Goal: Task Accomplishment & Management: Complete application form

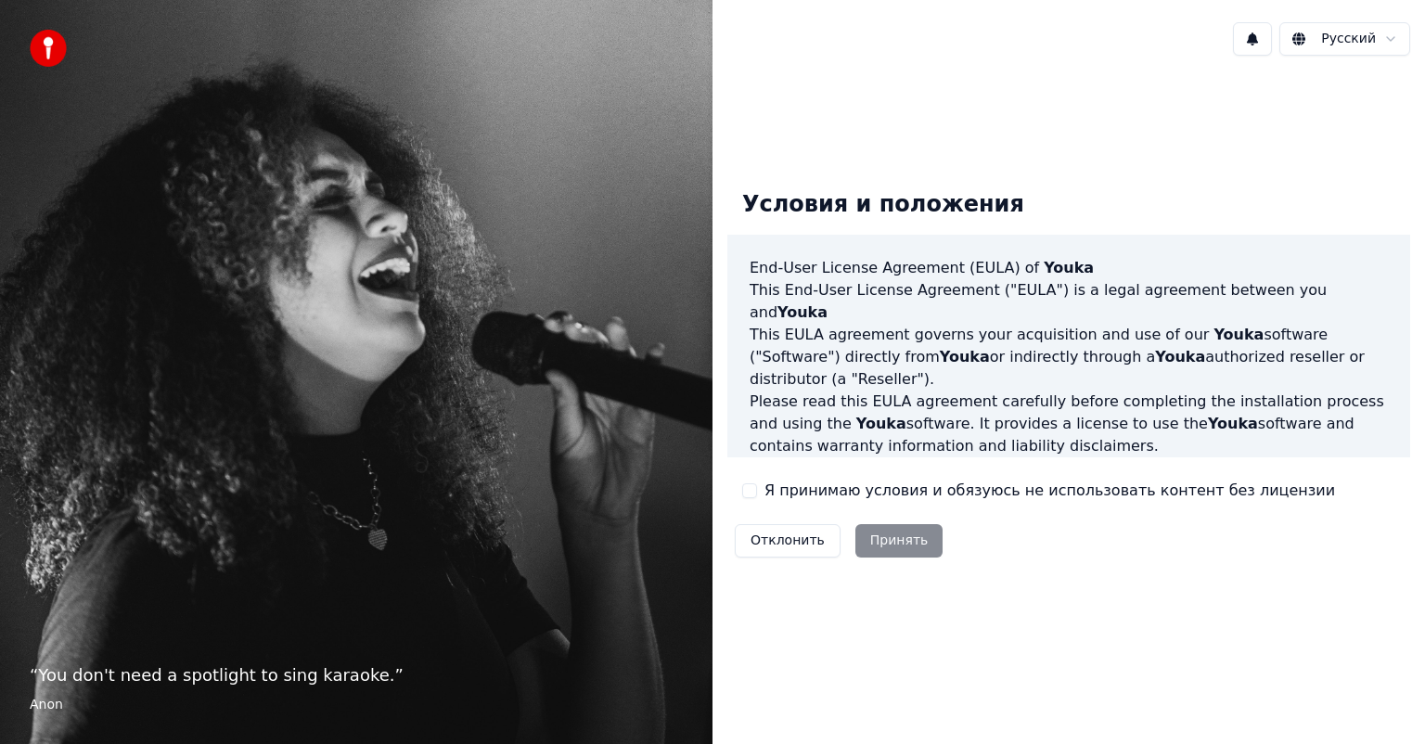
click at [756, 486] on div "Я принимаю условия и обязуюсь не использовать контент без лицензии" at bounding box center [1038, 491] width 593 height 22
click at [749, 494] on button "Я принимаю условия и обязуюсь не использовать контент без лицензии" at bounding box center [749, 490] width 15 height 15
click at [768, 493] on label "Я принимаю условия и обязуюсь не использовать контент без лицензии" at bounding box center [1049, 491] width 570 height 22
click at [757, 493] on button "Я принимаю условия и обязуюсь не использовать контент без лицензии" at bounding box center [749, 490] width 15 height 15
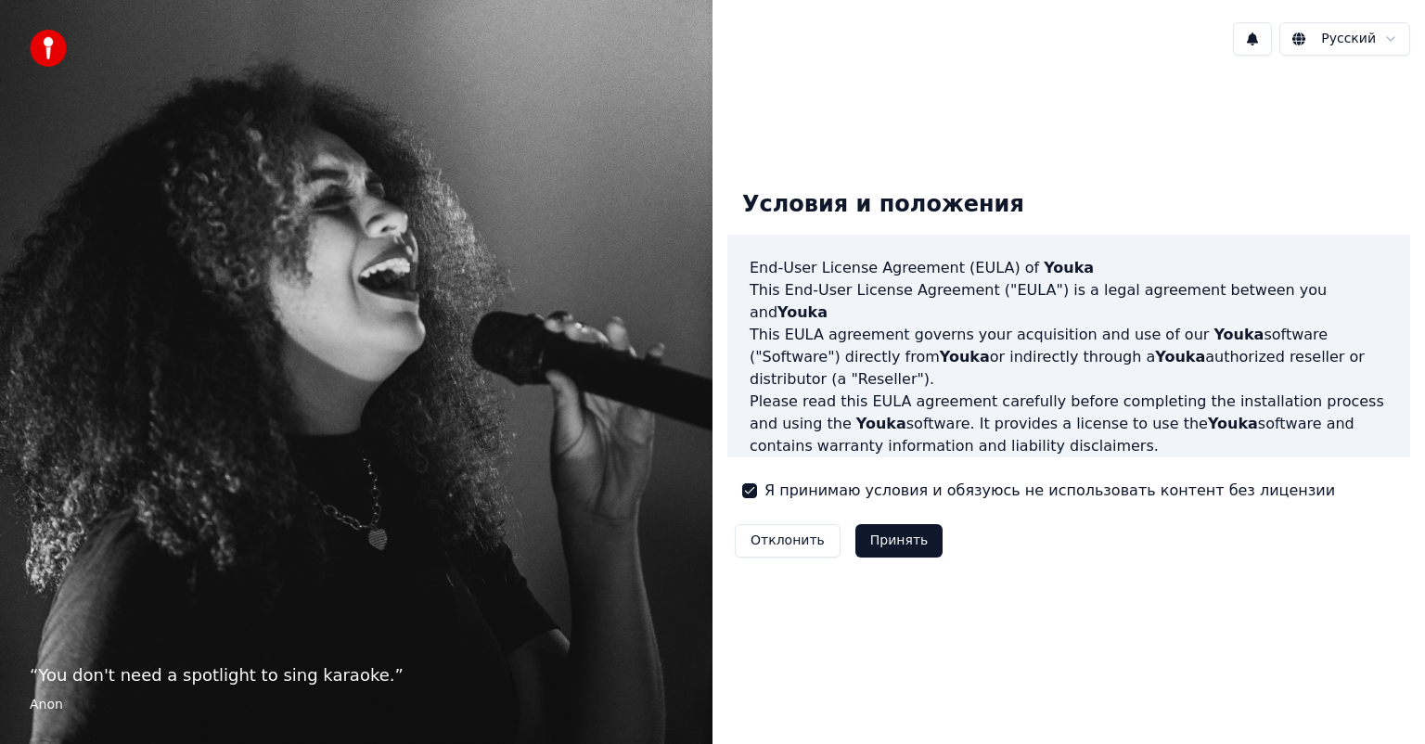
click at [892, 538] on button "Принять" at bounding box center [899, 540] width 88 height 33
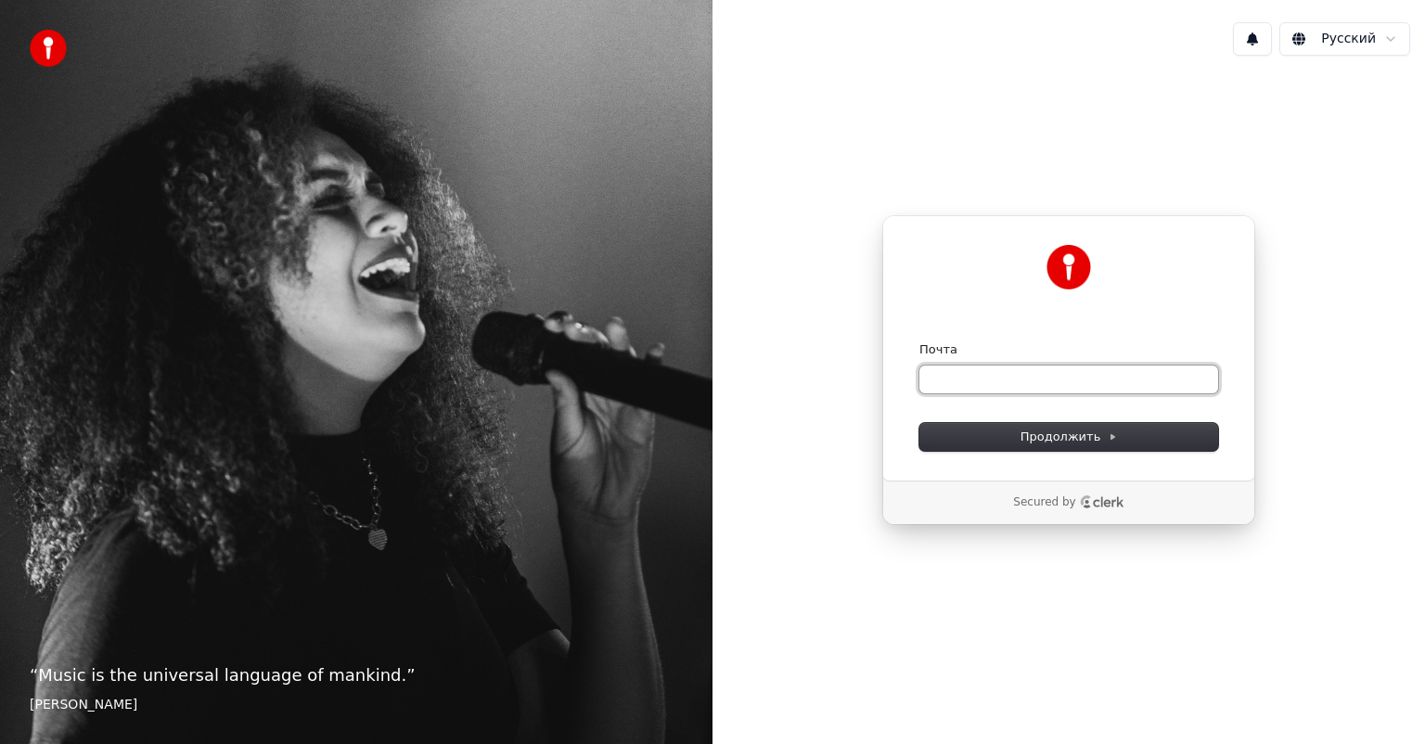
click at [1014, 371] on input "Почта" at bounding box center [1068, 379] width 299 height 28
click at [959, 390] on input "Почта" at bounding box center [1068, 379] width 299 height 28
click at [919, 341] on button "submit" at bounding box center [919, 341] width 0 height 0
type input "**********"
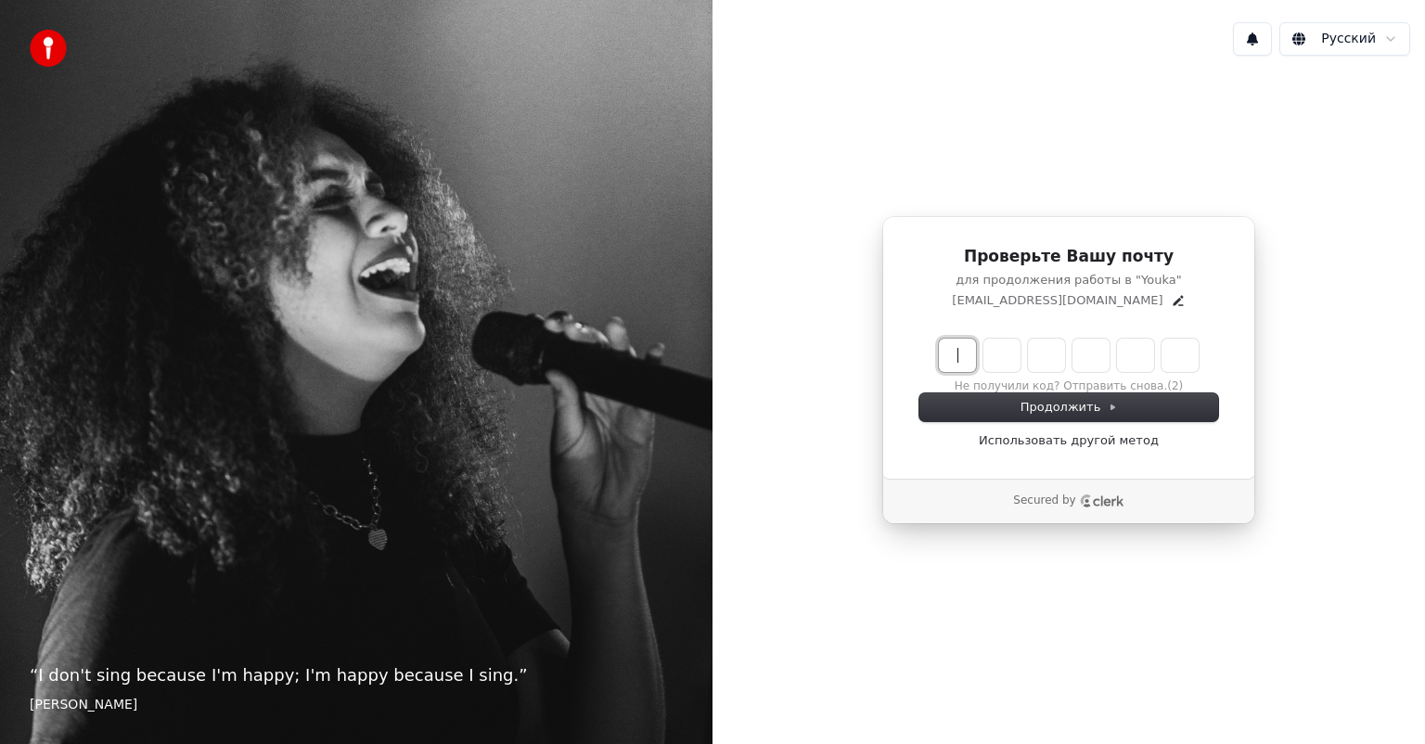
click at [960, 355] on input "Enter verification code" at bounding box center [1087, 355] width 297 height 33
type input "******"
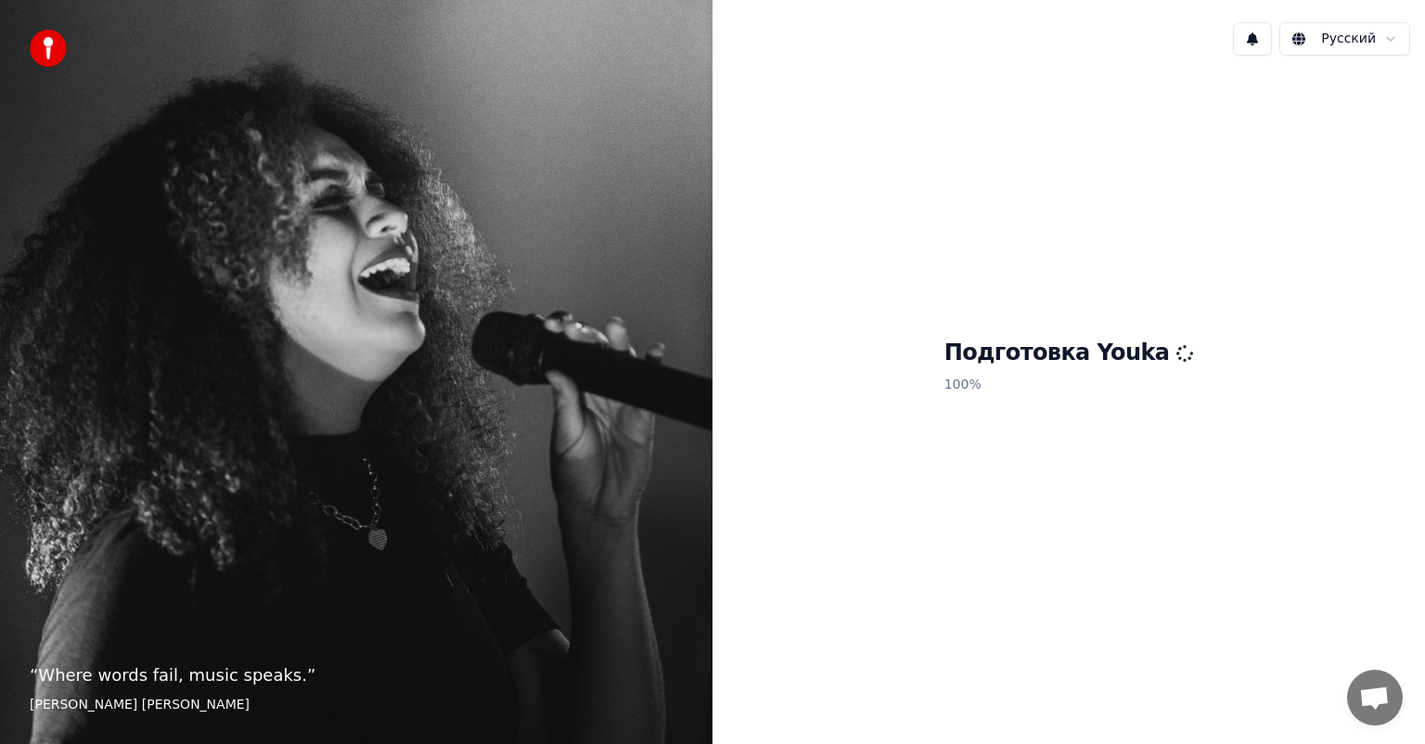
click at [1373, 698] on span "Открытый чат" at bounding box center [1374, 699] width 31 height 26
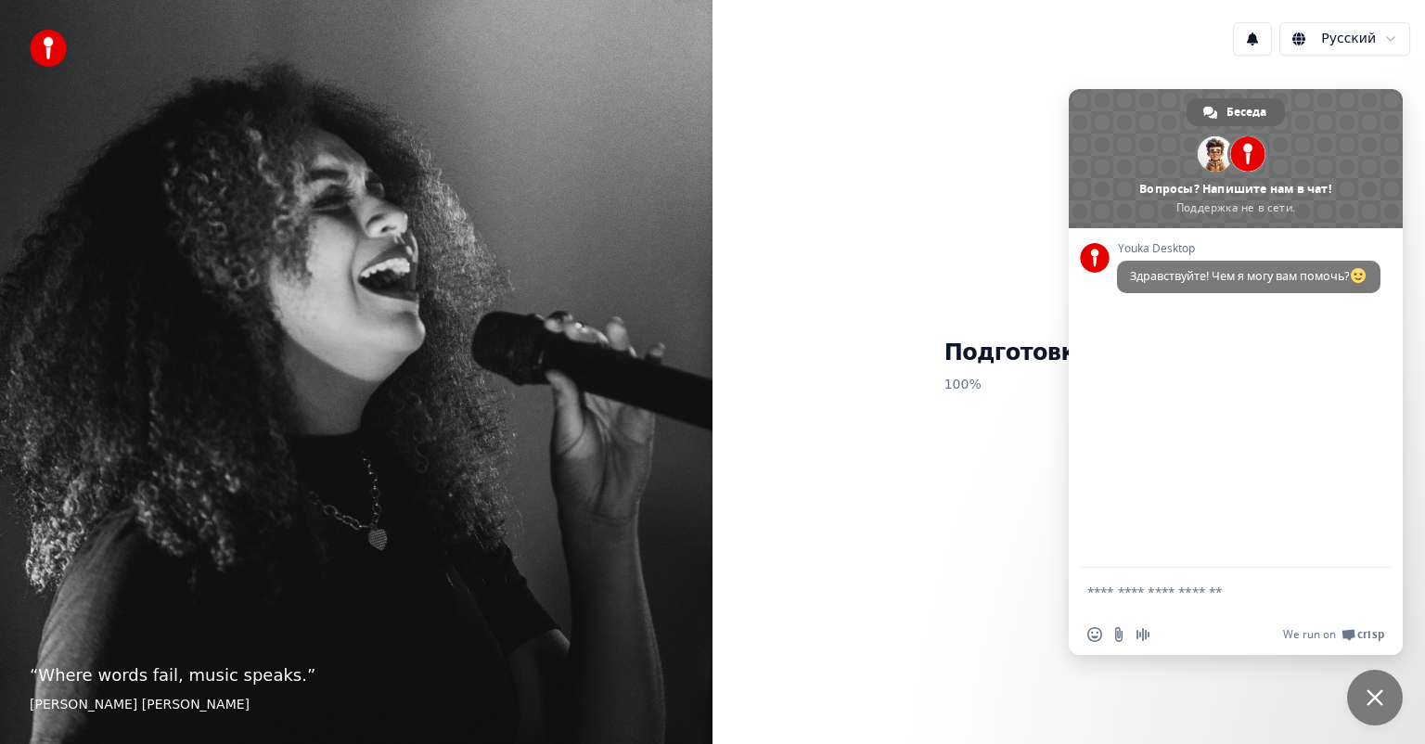
click at [946, 151] on div "Подготовка Youka 100 %" at bounding box center [1068, 369] width 712 height 599
click at [1369, 693] on span "Закрыть чат" at bounding box center [1374, 697] width 17 height 17
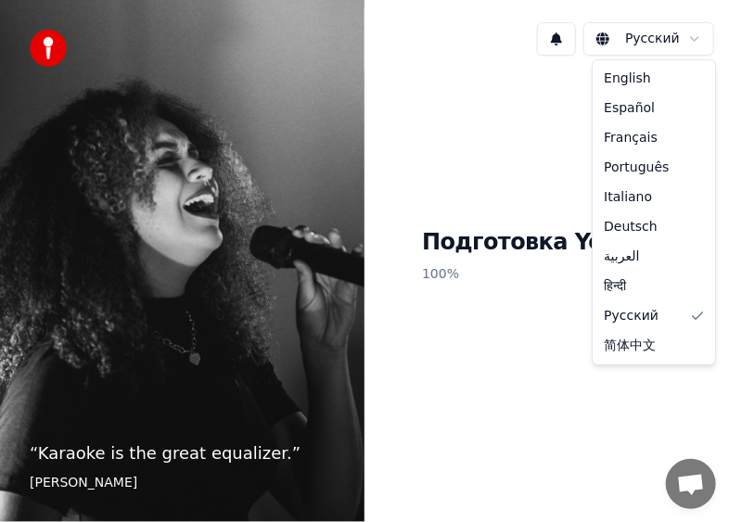
click at [698, 48] on html "“ Karaoke is the great equalizer. ” [PERSON_NAME] Русский Подготовка Youka 100 …" at bounding box center [364, 261] width 729 height 522
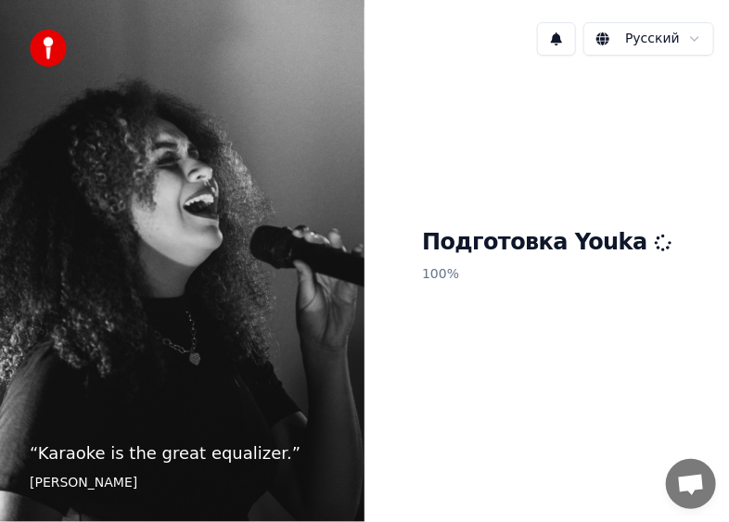
click at [701, 29] on html "“ Karaoke is the great equalizer. ” [PERSON_NAME] Русский Подготовка Youka 100 …" at bounding box center [364, 261] width 729 height 522
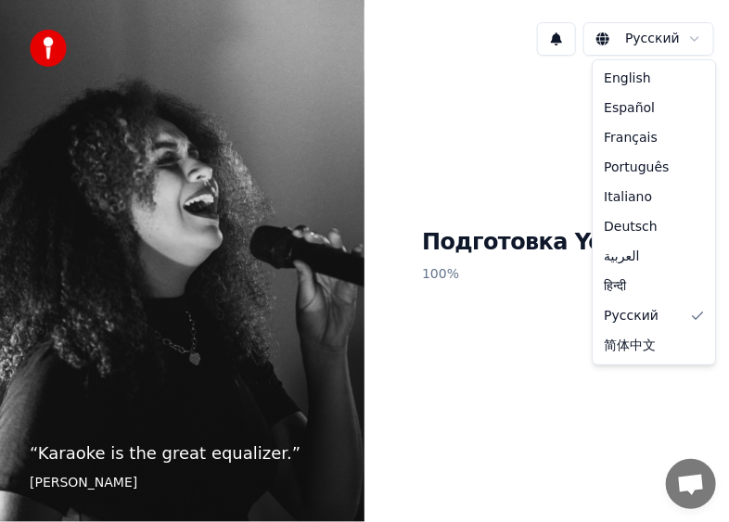
click at [698, 38] on html "“ Karaoke is the great equalizer. ” [PERSON_NAME] Русский Подготовка Youka 100 …" at bounding box center [364, 261] width 729 height 522
click at [562, 35] on html "“ Karaoke is the great equalizer. ” [PERSON_NAME] Русский Подготовка Youka 100 …" at bounding box center [364, 261] width 729 height 522
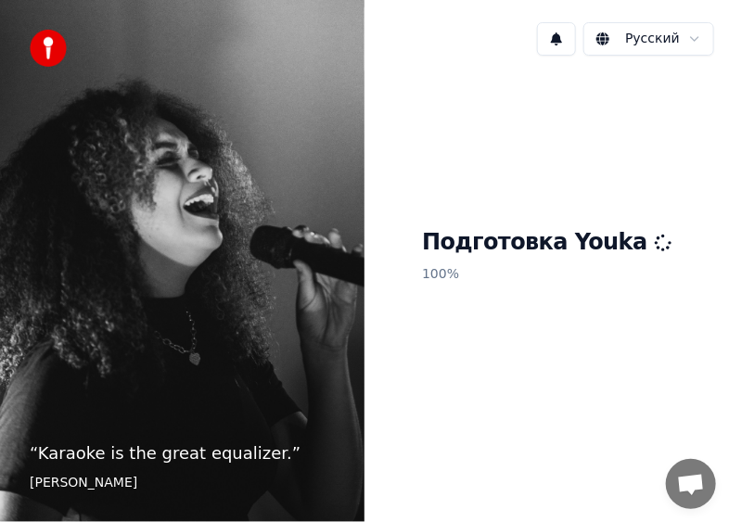
click at [557, 48] on button at bounding box center [556, 38] width 39 height 33
